Goal: Task Accomplishment & Management: Complete application form

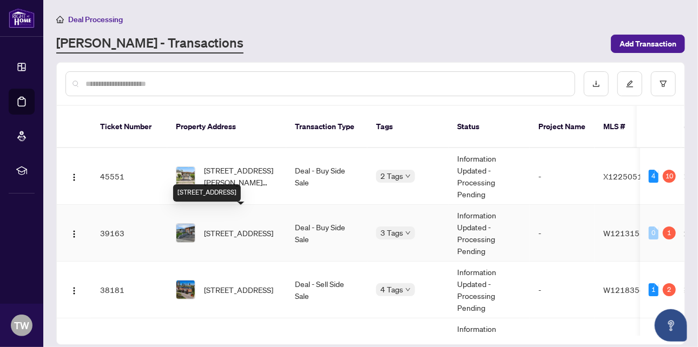
click at [229, 227] on span "[STREET_ADDRESS]" at bounding box center [238, 233] width 69 height 12
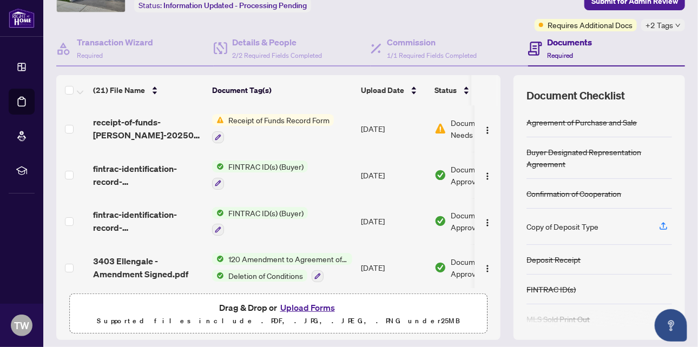
scroll to position [105, 0]
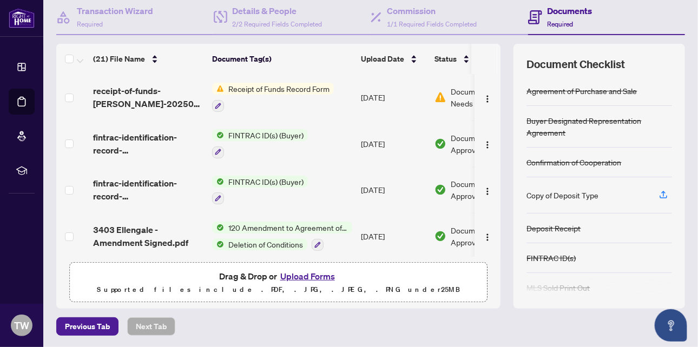
click at [300, 275] on button "Upload Forms" at bounding box center [307, 276] width 61 height 14
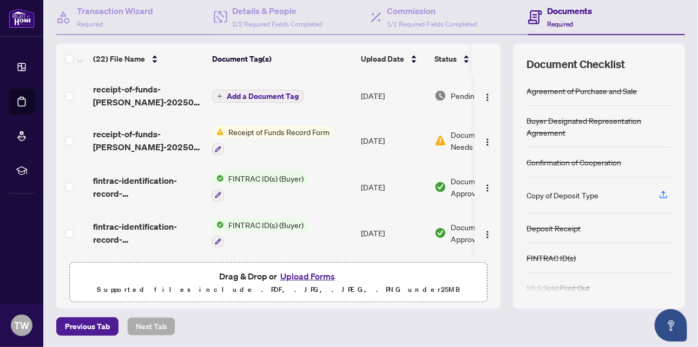
scroll to position [0, 0]
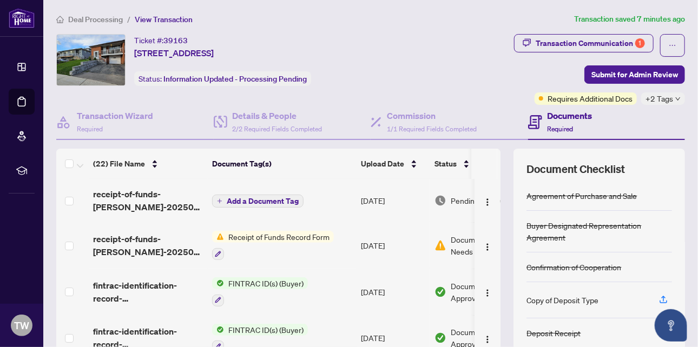
click at [97, 17] on span "Deal Processing" at bounding box center [95, 20] width 55 height 10
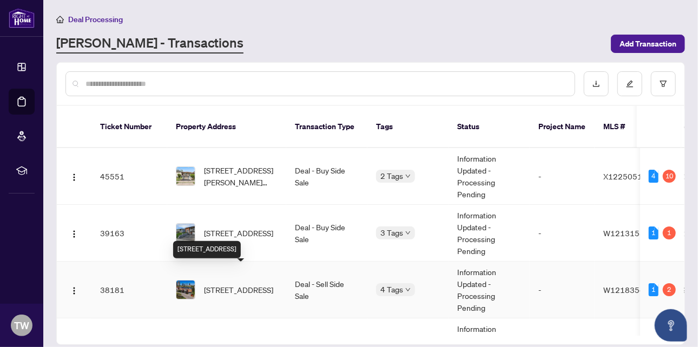
click at [242, 284] on span "[STREET_ADDRESS]" at bounding box center [238, 290] width 69 height 12
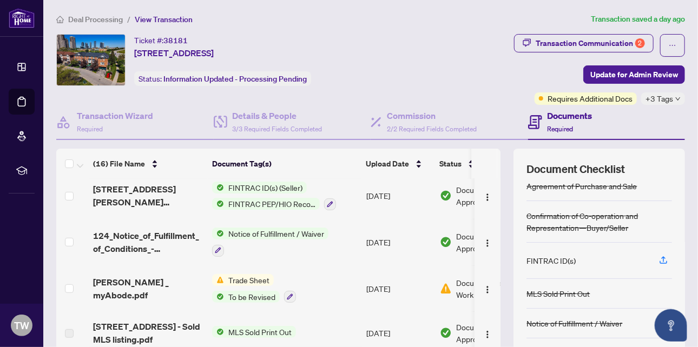
scroll to position [105, 0]
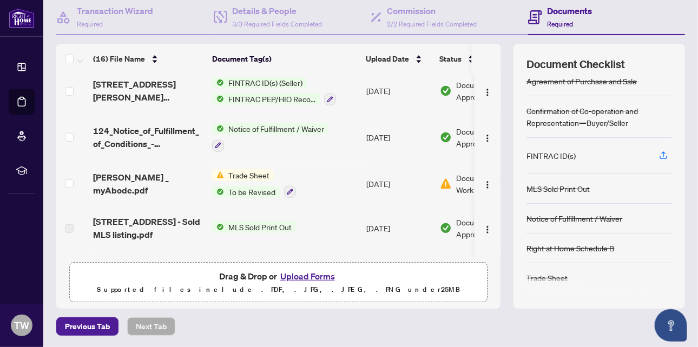
click at [315, 274] on button "Upload Forms" at bounding box center [307, 276] width 61 height 14
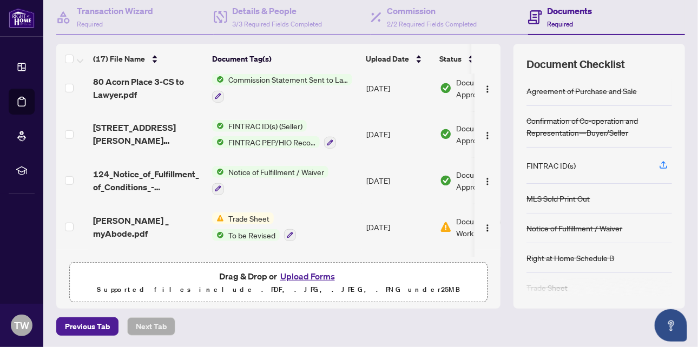
scroll to position [0, 0]
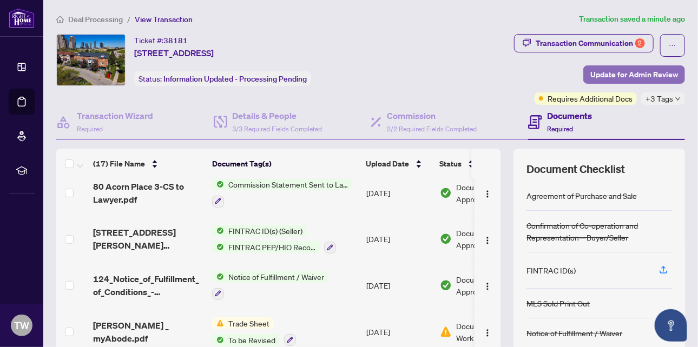
click at [617, 73] on span "Update for Admin Review" at bounding box center [634, 74] width 88 height 17
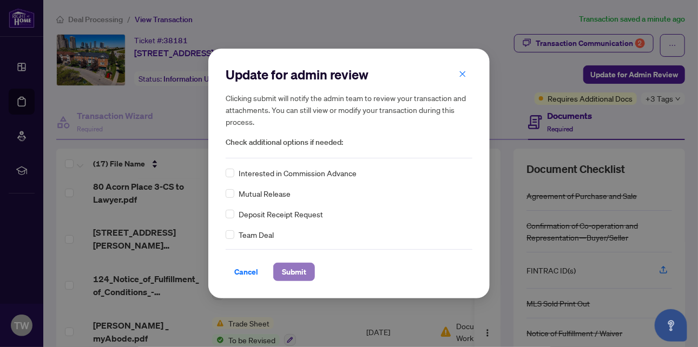
click at [299, 269] on span "Submit" at bounding box center [294, 271] width 24 height 17
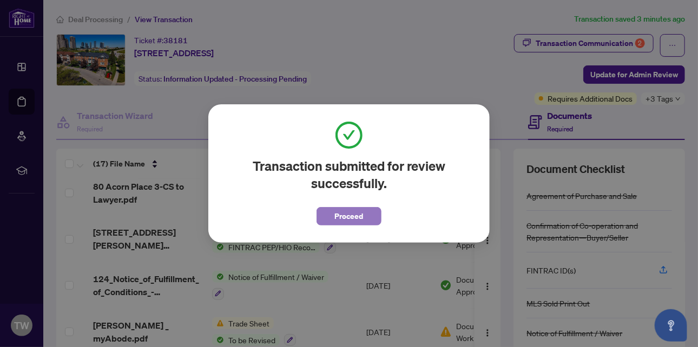
click at [341, 214] on span "Proceed" at bounding box center [349, 216] width 29 height 17
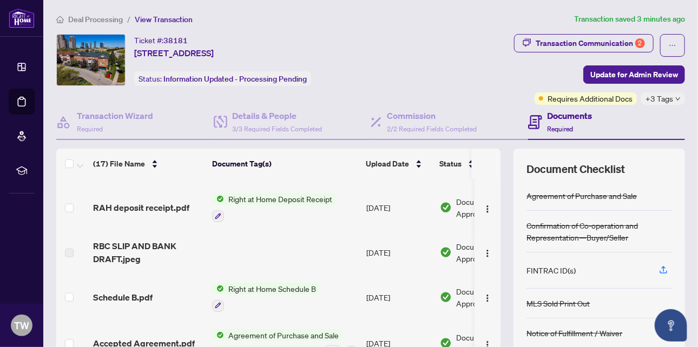
scroll to position [105, 0]
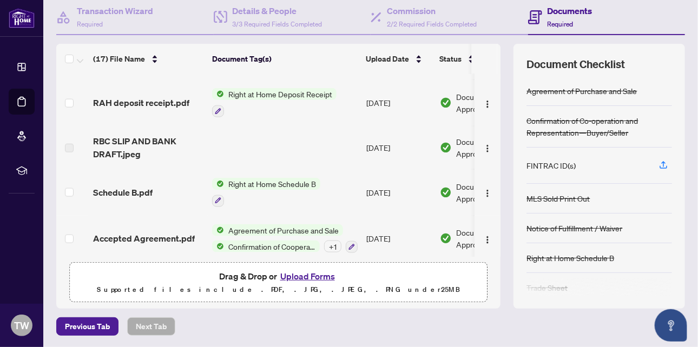
click at [290, 274] on button "Upload Forms" at bounding box center [307, 276] width 61 height 14
click at [314, 272] on button "Upload Forms" at bounding box center [307, 276] width 61 height 14
click at [321, 275] on button "Upload Forms" at bounding box center [307, 276] width 61 height 14
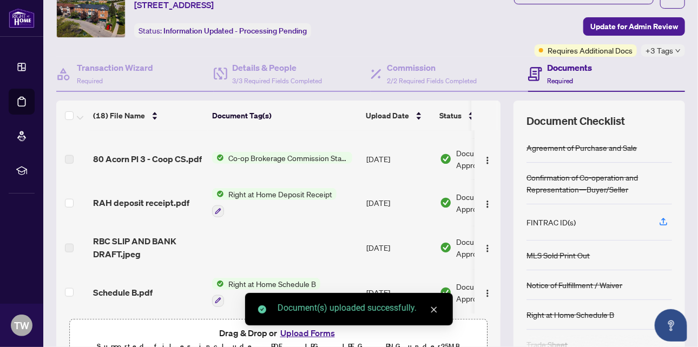
scroll to position [0, 0]
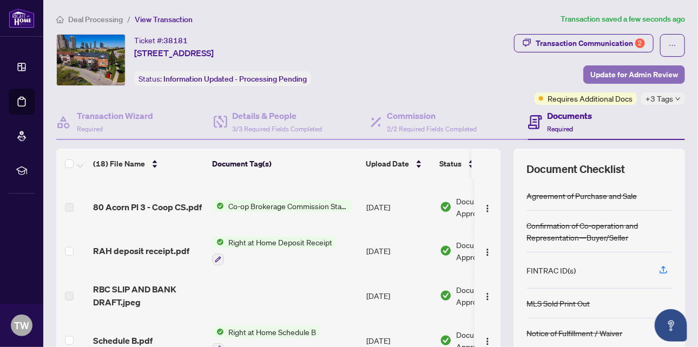
click at [612, 75] on span "Update for Admin Review" at bounding box center [634, 74] width 88 height 17
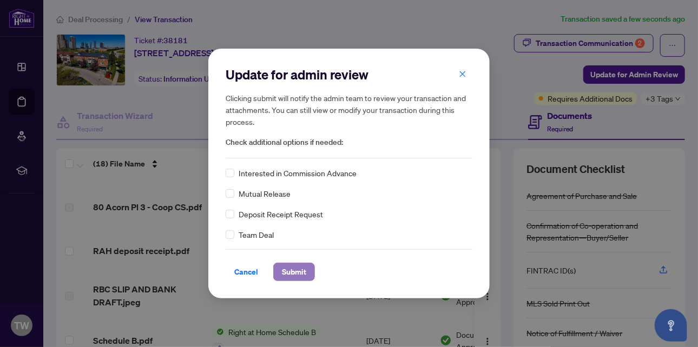
click at [292, 269] on span "Submit" at bounding box center [294, 271] width 24 height 17
